Goal: Find specific page/section: Find specific page/section

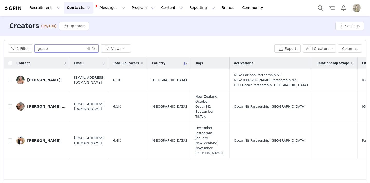
click at [55, 48] on input "grace" at bounding box center [66, 48] width 64 height 8
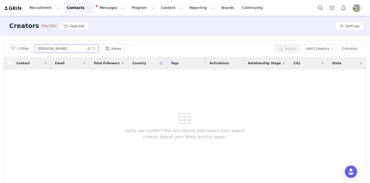
type input "[PERSON_NAME]"
drag, startPoint x: 55, startPoint y: 48, endPoint x: 87, endPoint y: 49, distance: 31.3
click at [87, 49] on icon "icon: close-circle" at bounding box center [88, 48] width 3 height 3
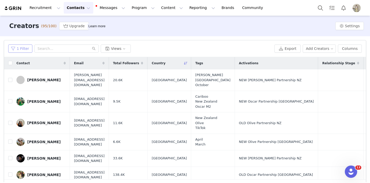
click at [20, 48] on button "1 Filter" at bounding box center [20, 48] width 24 height 8
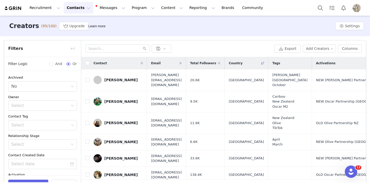
click at [20, 48] on span "Filters" at bounding box center [15, 48] width 15 height 6
click at [73, 47] on button "button" at bounding box center [73, 48] width 8 height 8
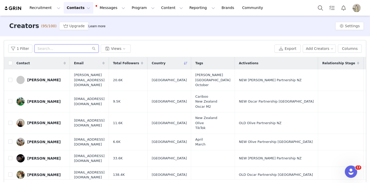
click at [62, 50] on input "text" at bounding box center [66, 48] width 64 height 8
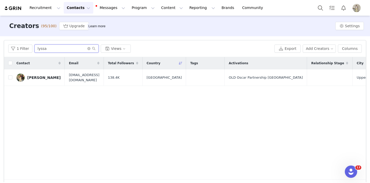
type input "less"
drag, startPoint x: 62, startPoint y: 50, endPoint x: 88, endPoint y: 48, distance: 25.5
click at [88, 48] on icon "icon: close-circle" at bounding box center [88, 48] width 3 height 3
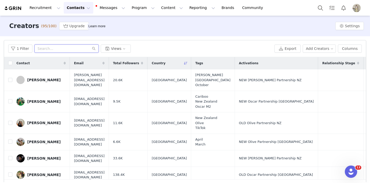
click at [59, 48] on input "text" at bounding box center [66, 48] width 64 height 8
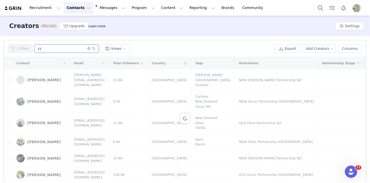
type input "x"
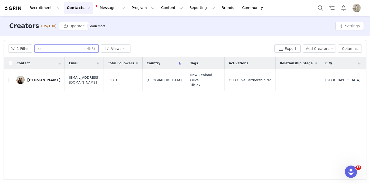
type input "z"
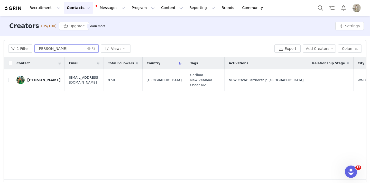
type input "[PERSON_NAME]"
drag, startPoint x: 59, startPoint y: 48, endPoint x: 88, endPoint y: 49, distance: 29.3
click at [88, 49] on icon "icon: close-circle" at bounding box center [88, 48] width 3 height 3
